Goal: Task Accomplishment & Management: Manage account settings

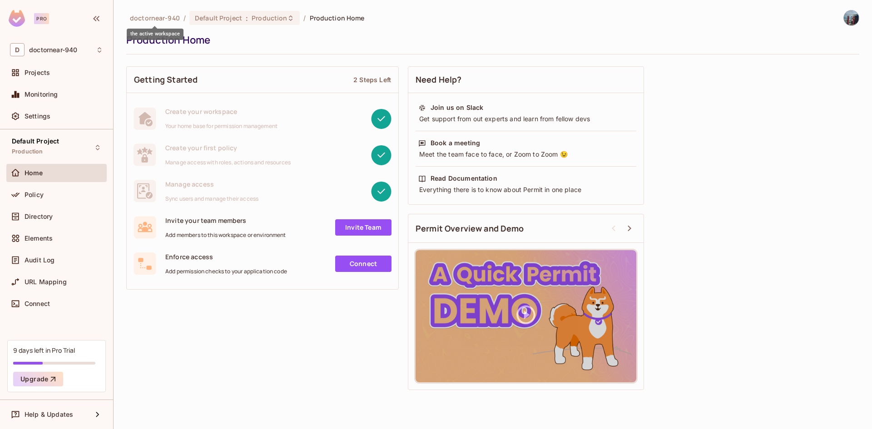
click at [141, 19] on span "doctornear-940" at bounding box center [155, 18] width 50 height 9
click at [46, 51] on span "doctornear-940" at bounding box center [53, 49] width 48 height 7
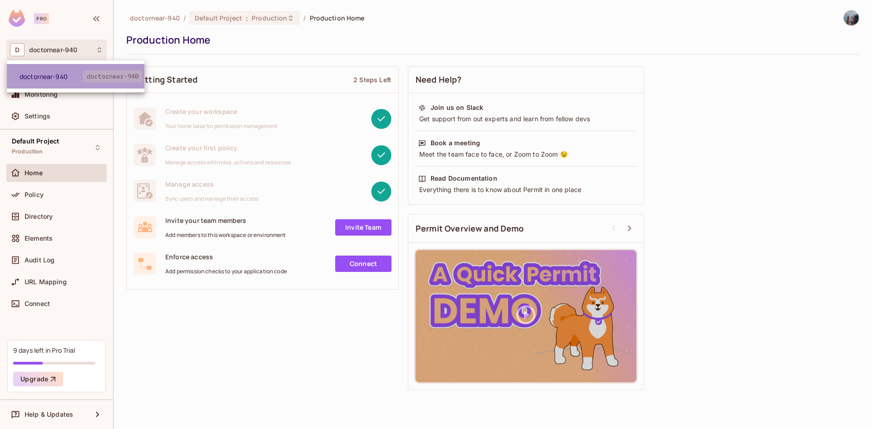
click at [50, 74] on span "doctornear-940" at bounding box center [52, 76] width 64 height 9
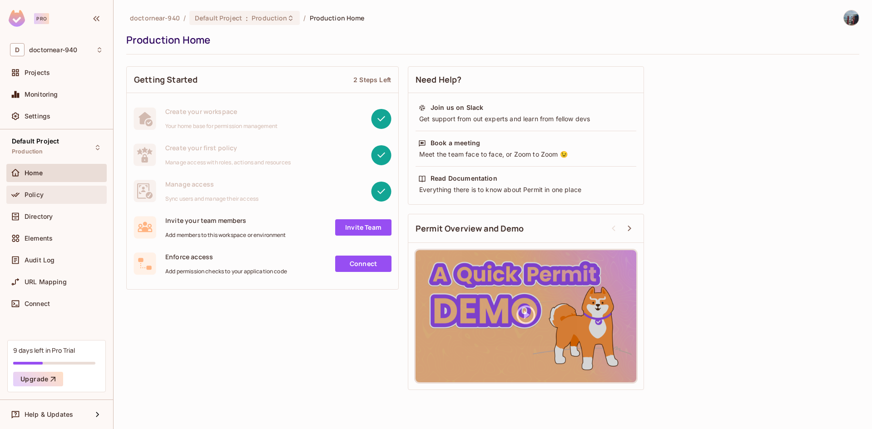
click at [59, 198] on div "Policy" at bounding box center [64, 194] width 79 height 7
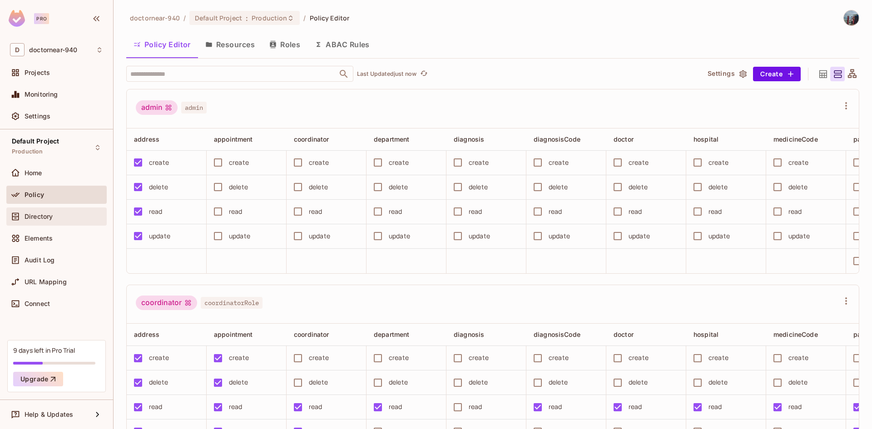
click at [56, 218] on div "Directory" at bounding box center [64, 216] width 79 height 7
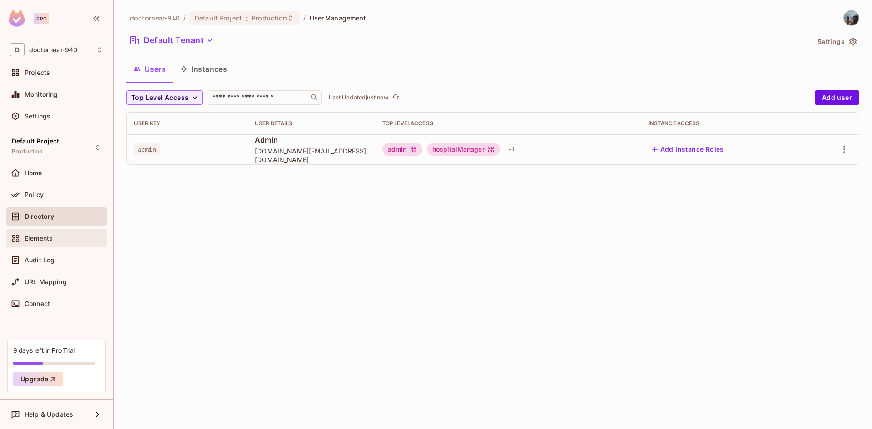
click at [40, 238] on span "Elements" at bounding box center [39, 238] width 28 height 7
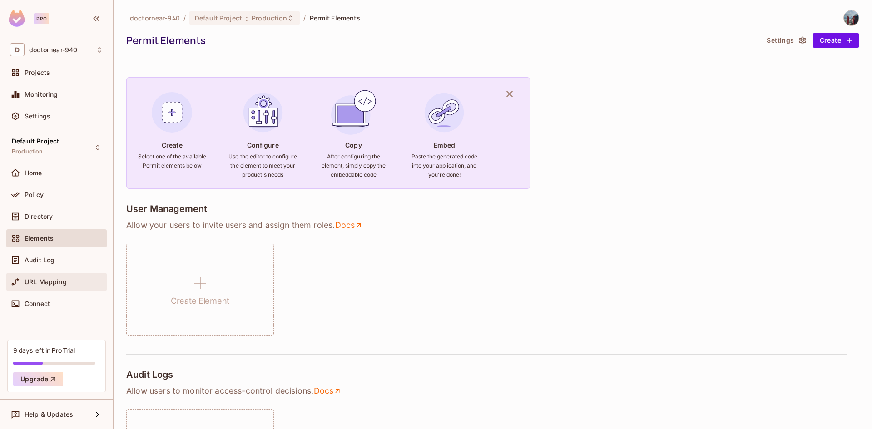
click at [47, 278] on span "URL Mapping" at bounding box center [46, 281] width 42 height 7
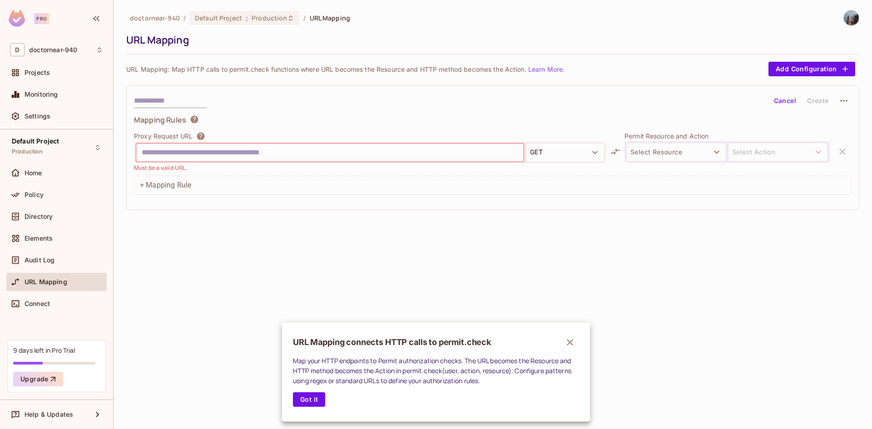
click at [549, 50] on div at bounding box center [436, 214] width 872 height 429
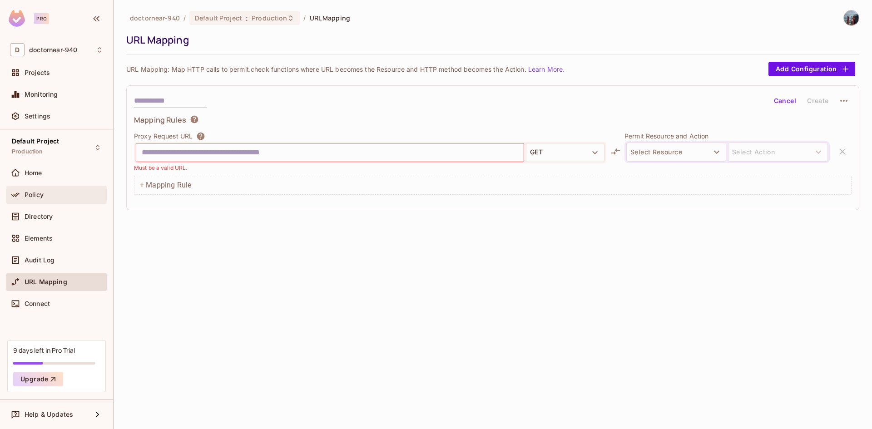
click at [34, 199] on div "Policy" at bounding box center [56, 194] width 93 height 11
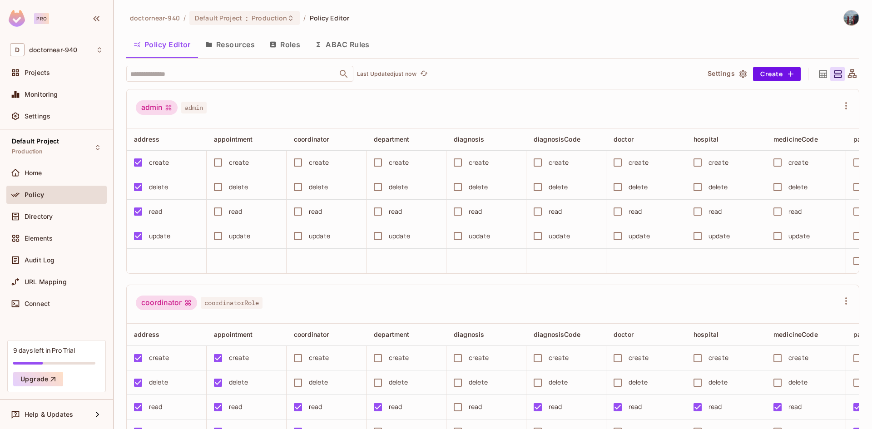
click at [282, 43] on button "Roles" at bounding box center [284, 44] width 45 height 23
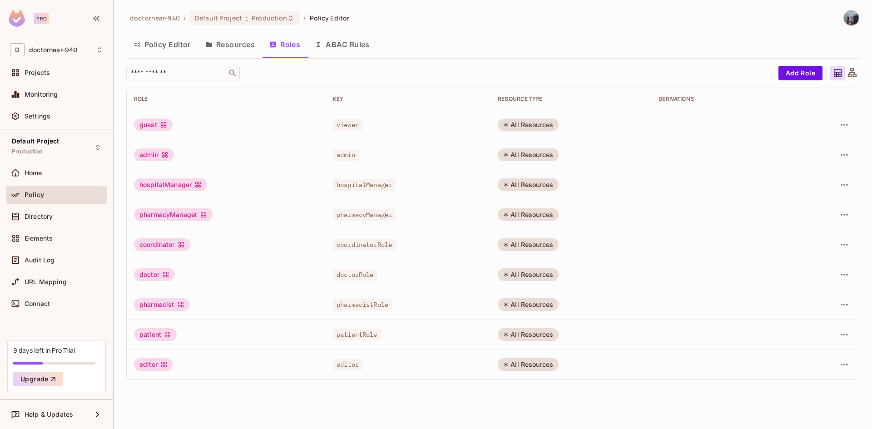
click at [223, 45] on button "Resources" at bounding box center [230, 44] width 64 height 23
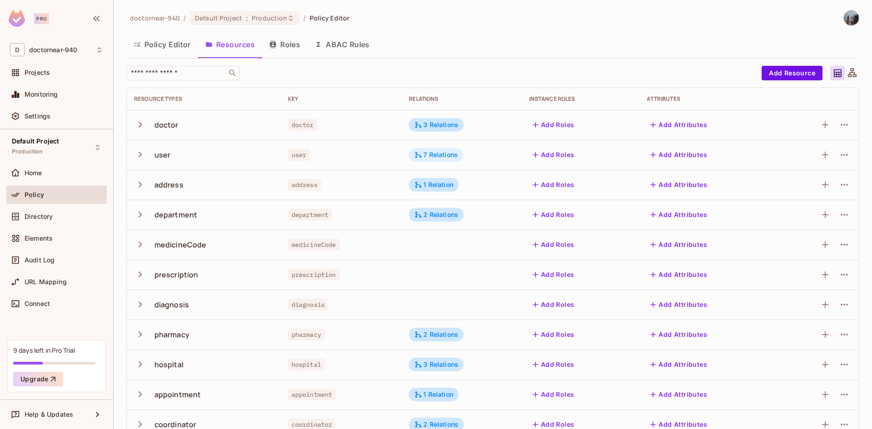
click at [434, 154] on div "7 Relations" at bounding box center [436, 155] width 44 height 8
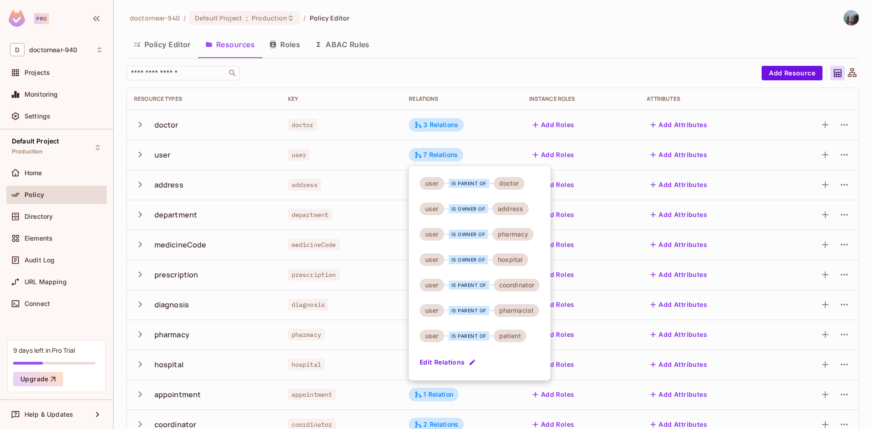
click at [37, 218] on div at bounding box center [436, 214] width 872 height 429
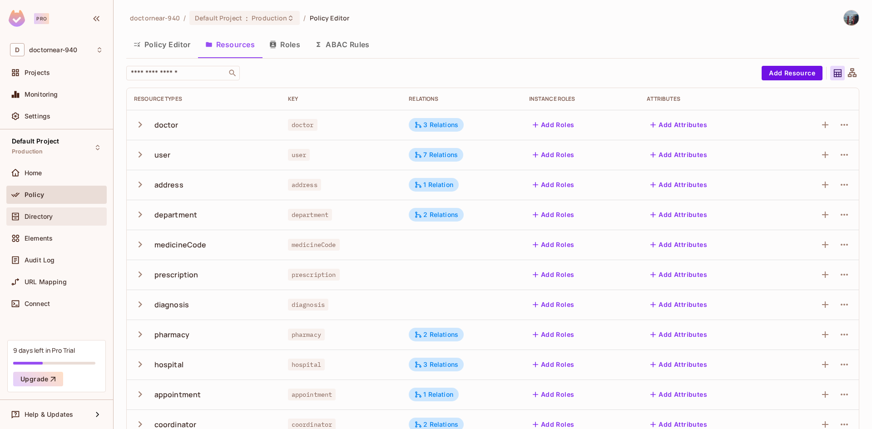
click at [38, 216] on span "Directory" at bounding box center [39, 216] width 28 height 7
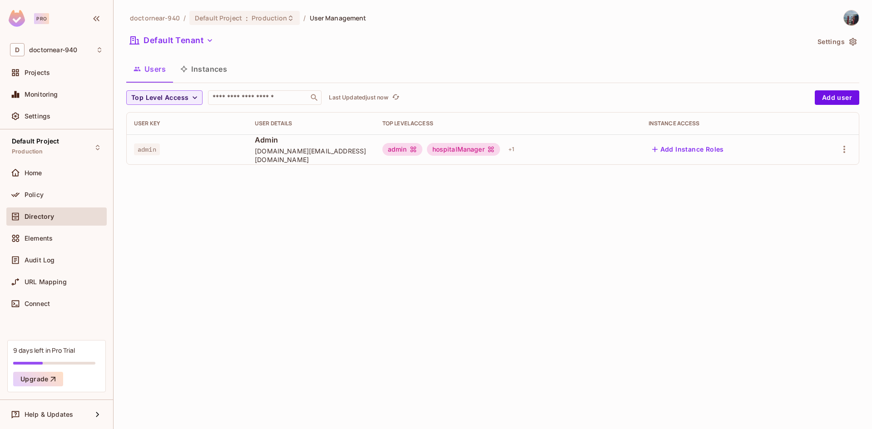
click at [159, 160] on td "admin" at bounding box center [187, 149] width 121 height 30
click at [155, 152] on span "admin" at bounding box center [147, 150] width 26 height 12
click at [162, 152] on div "admin" at bounding box center [187, 149] width 106 height 9
click at [308, 184] on div "doctornear-940 / Default Project : Production / User Management Default Tenant …" at bounding box center [493, 214] width 759 height 429
click at [255, 181] on div "doctornear-940 / Default Project : Production / User Management Default Tenant …" at bounding box center [493, 214] width 759 height 429
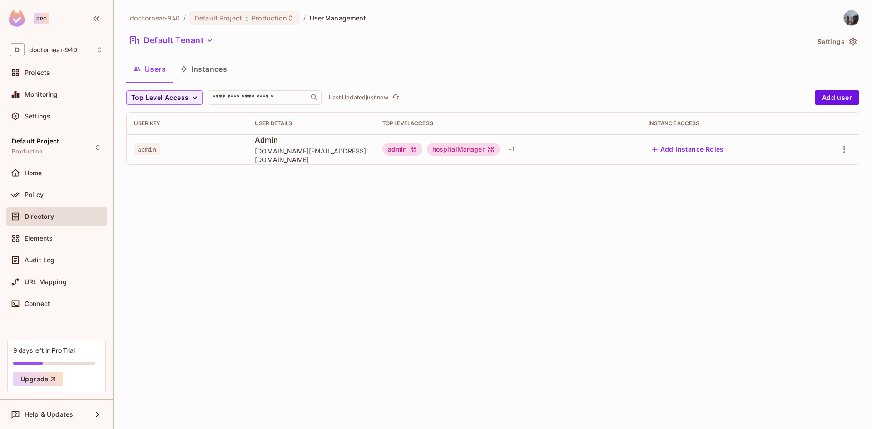
click at [164, 168] on div "Top Level Access ​ Last Updated just now Add user User Key User Details Top Lev…" at bounding box center [492, 131] width 733 height 82
click at [143, 156] on td "admin" at bounding box center [187, 149] width 121 height 30
click at [151, 150] on span "admin" at bounding box center [147, 150] width 26 height 12
click at [149, 126] on div "User Key" at bounding box center [187, 123] width 106 height 7
click at [830, 94] on button "Add user" at bounding box center [837, 97] width 45 height 15
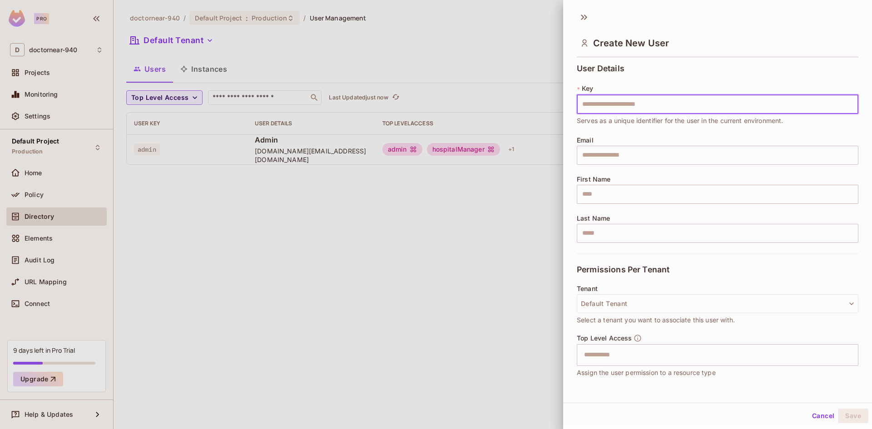
type input "*"
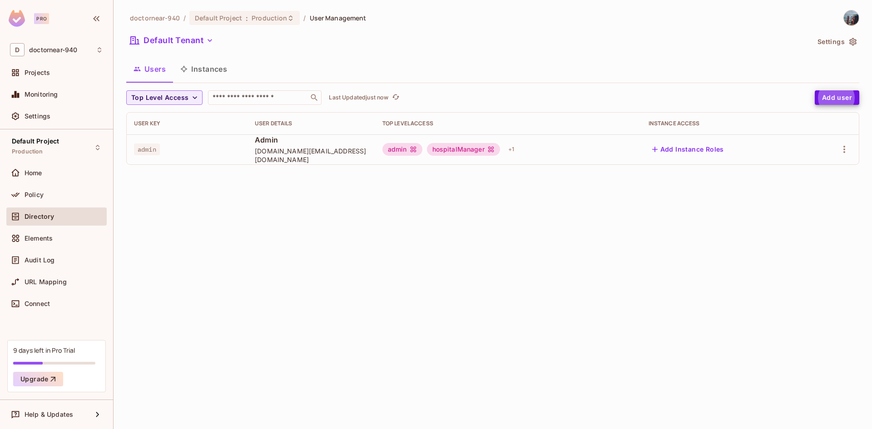
click at [411, 201] on div "doctornear-940 / Default Project : Production / User Management Default Tenant …" at bounding box center [493, 214] width 759 height 429
click at [850, 149] on button "button" at bounding box center [844, 149] width 15 height 15
click at [815, 167] on li "Edit" at bounding box center [805, 170] width 80 height 20
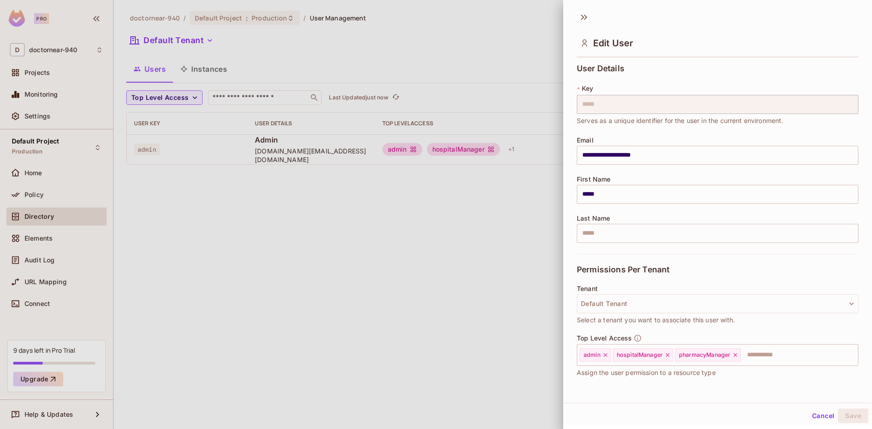
click at [495, 196] on div at bounding box center [436, 214] width 872 height 429
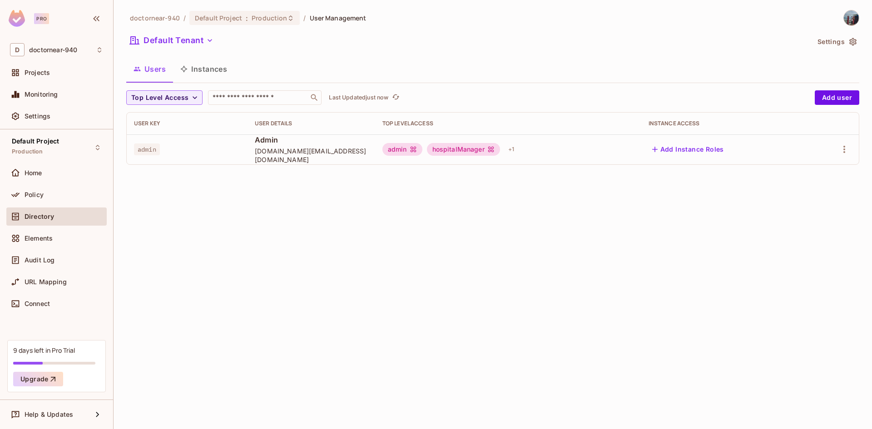
click at [496, 194] on div "doctornear-940 / Default Project : Production / User Management Default Tenant …" at bounding box center [493, 214] width 759 height 429
click at [849, 101] on button "Add user" at bounding box center [837, 97] width 45 height 15
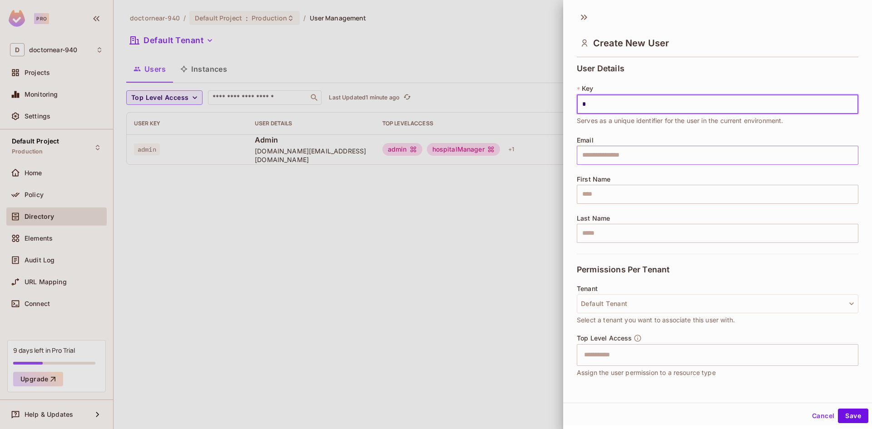
type input "*"
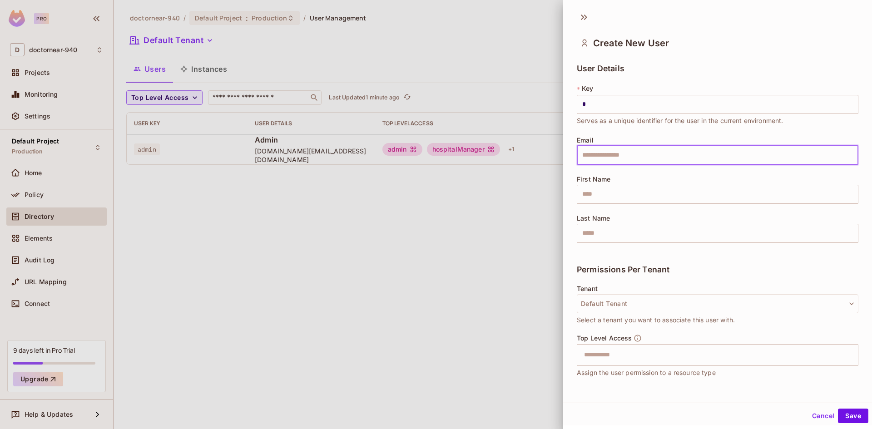
click at [660, 159] on input "text" at bounding box center [718, 155] width 282 height 19
click at [480, 222] on div at bounding box center [436, 214] width 872 height 429
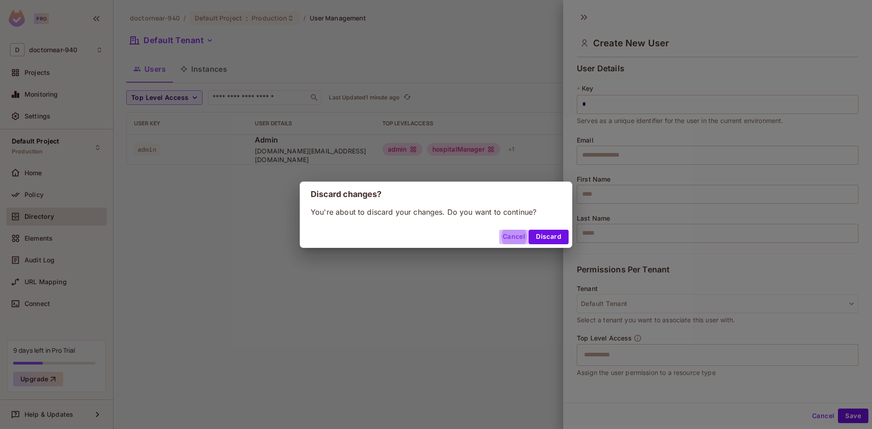
click at [516, 234] on button "Cancel" at bounding box center [514, 237] width 30 height 15
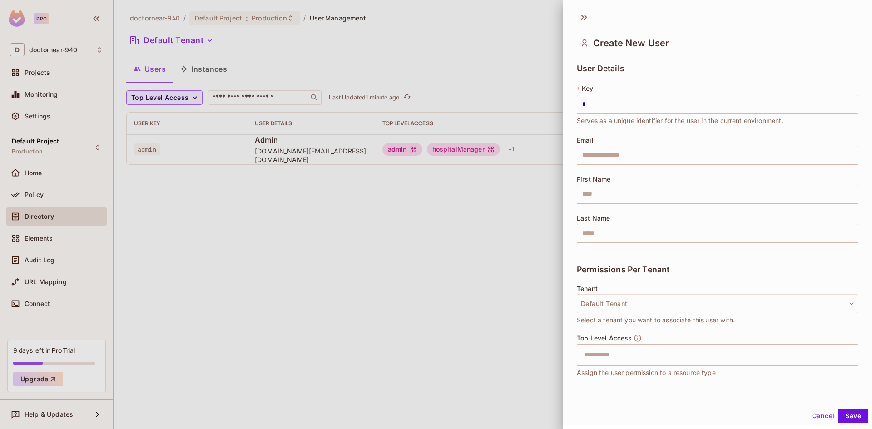
click at [516, 234] on div at bounding box center [436, 214] width 872 height 429
